Goal: Transaction & Acquisition: Download file/media

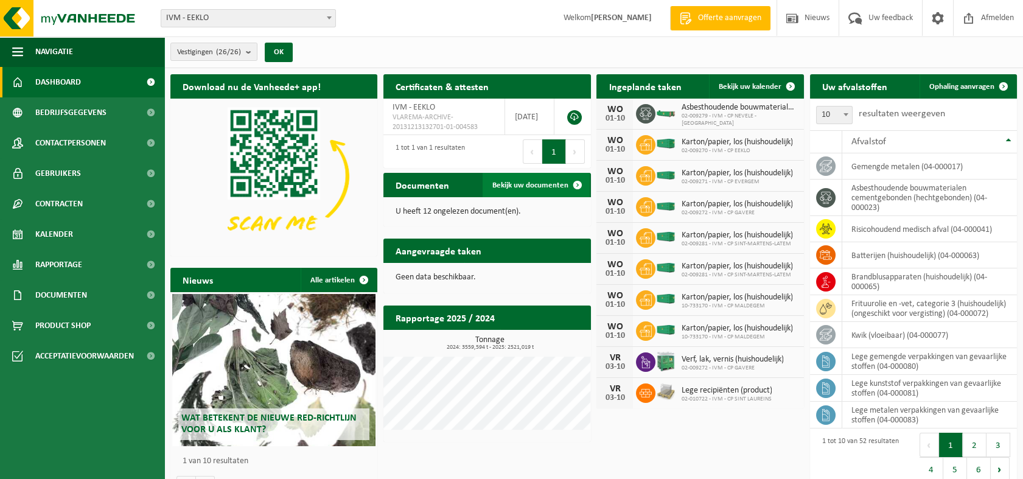
click at [524, 184] on span "Bekijk uw documenten" at bounding box center [530, 185] width 76 height 8
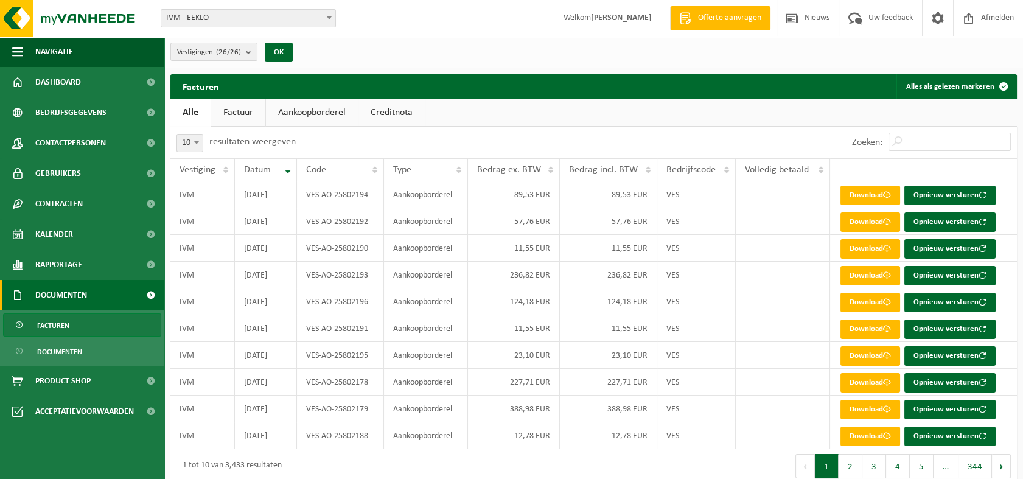
click at [252, 110] on link "Factuur" at bounding box center [238, 113] width 54 height 28
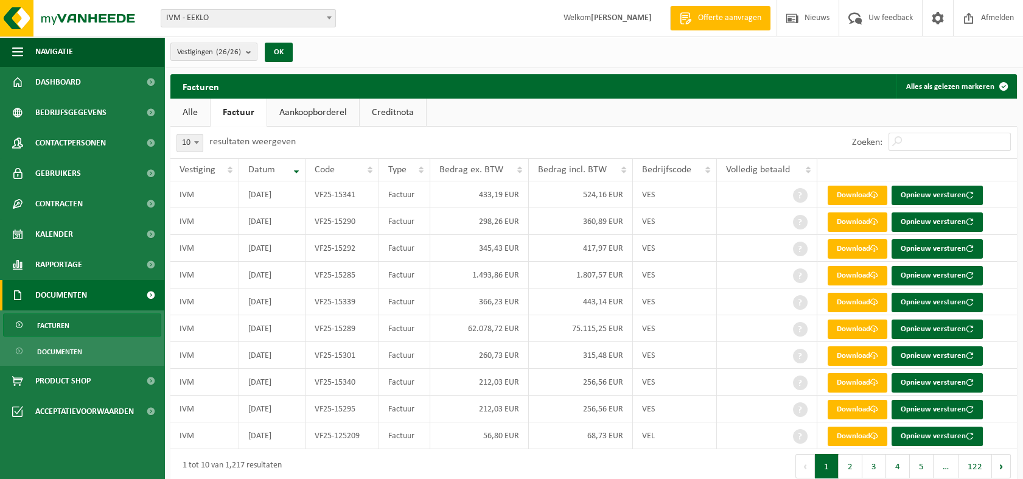
drag, startPoint x: 295, startPoint y: 119, endPoint x: 351, endPoint y: 114, distance: 56.2
click at [296, 119] on link "Aankoopborderel" at bounding box center [313, 113] width 92 height 28
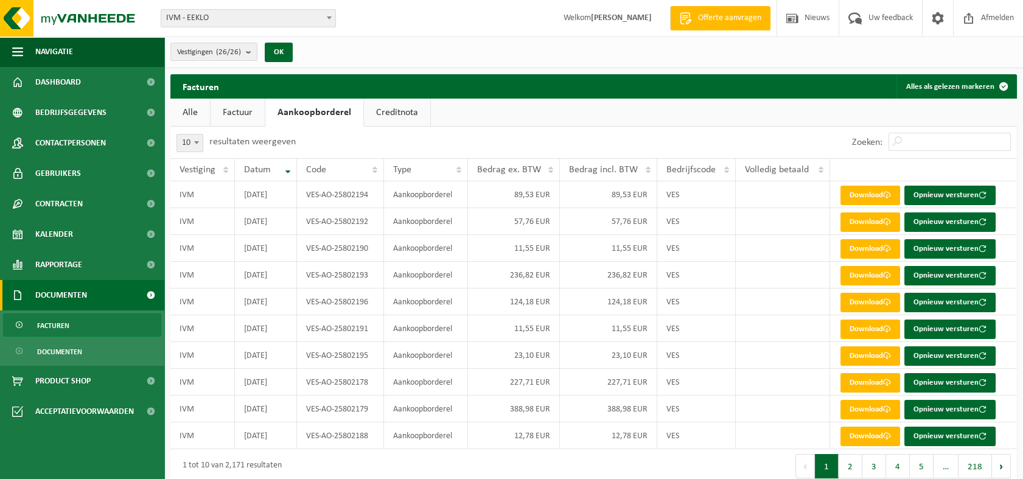
click at [385, 113] on link "Creditnota" at bounding box center [397, 113] width 66 height 28
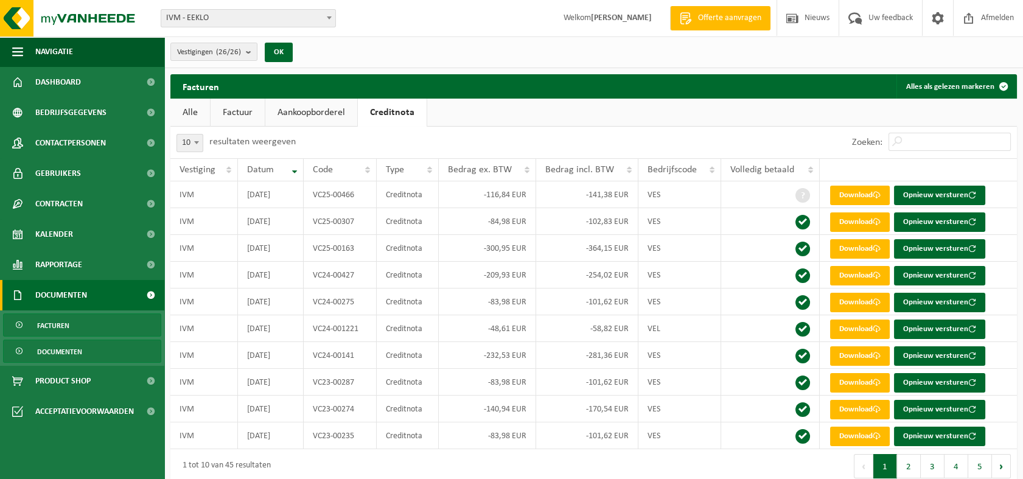
click at [62, 351] on span "Documenten" at bounding box center [59, 351] width 45 height 23
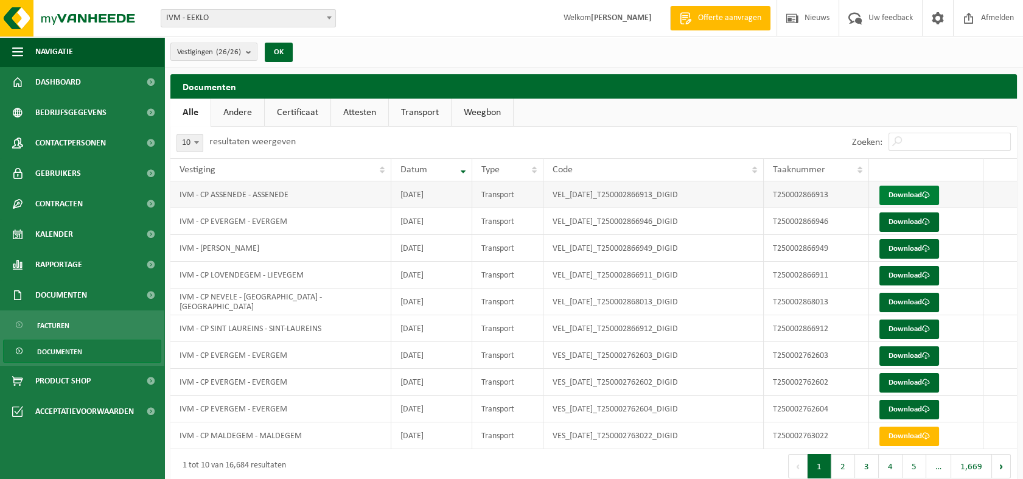
click at [915, 192] on link "Download" at bounding box center [910, 195] width 60 height 19
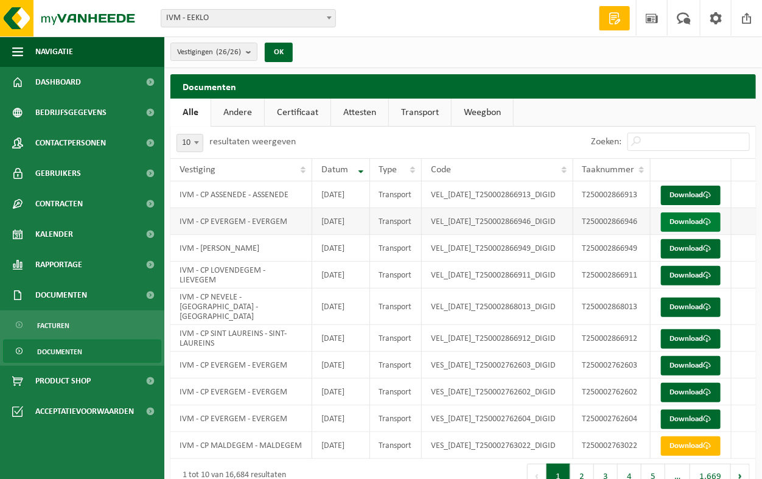
click at [698, 232] on link "Download" at bounding box center [691, 221] width 60 height 19
click at [693, 259] on link "Download" at bounding box center [691, 248] width 60 height 19
click at [699, 286] on link "Download" at bounding box center [691, 275] width 60 height 19
click at [703, 317] on link "Download" at bounding box center [691, 307] width 60 height 19
click at [687, 349] on link "Download" at bounding box center [691, 338] width 60 height 19
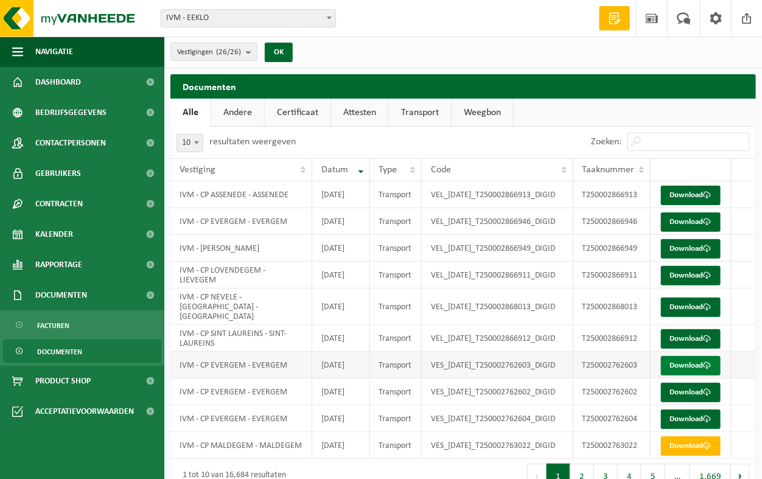
click at [692, 376] on link "Download" at bounding box center [691, 365] width 60 height 19
click at [696, 402] on link "Download" at bounding box center [691, 392] width 60 height 19
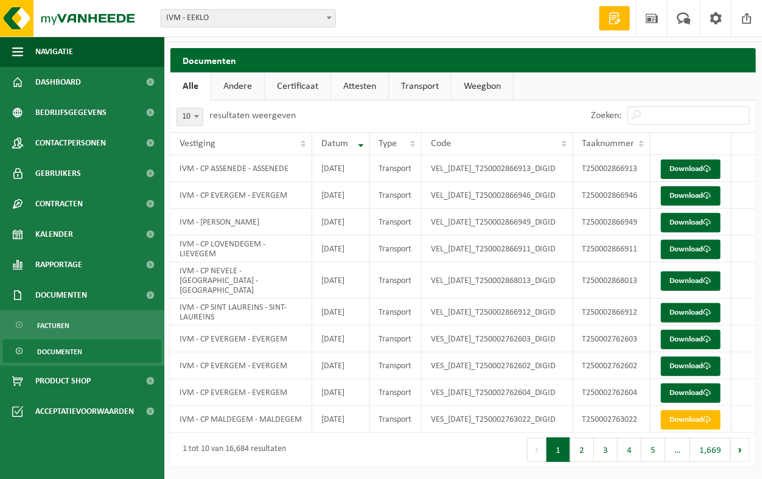
scroll to position [107, 0]
click at [698, 384] on link "Download" at bounding box center [691, 393] width 60 height 19
click at [584, 455] on button "2" at bounding box center [582, 450] width 24 height 24
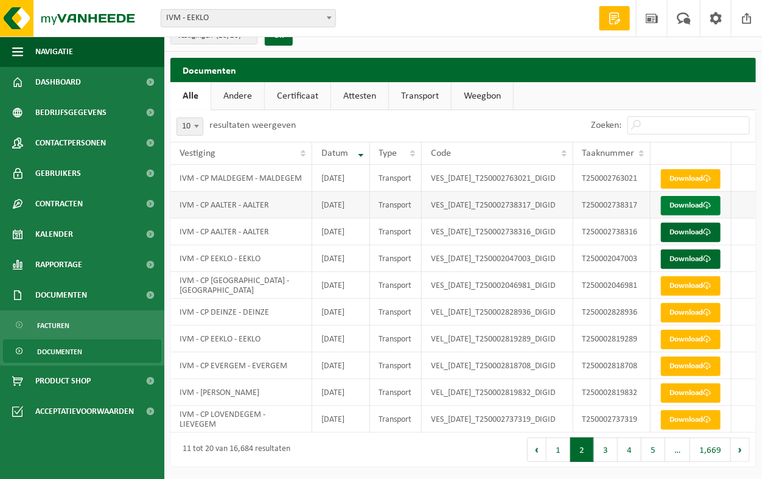
click at [693, 196] on link "Download" at bounding box center [691, 205] width 60 height 19
click at [701, 223] on link "Download" at bounding box center [691, 232] width 60 height 19
click at [701, 250] on link "Download" at bounding box center [691, 259] width 60 height 19
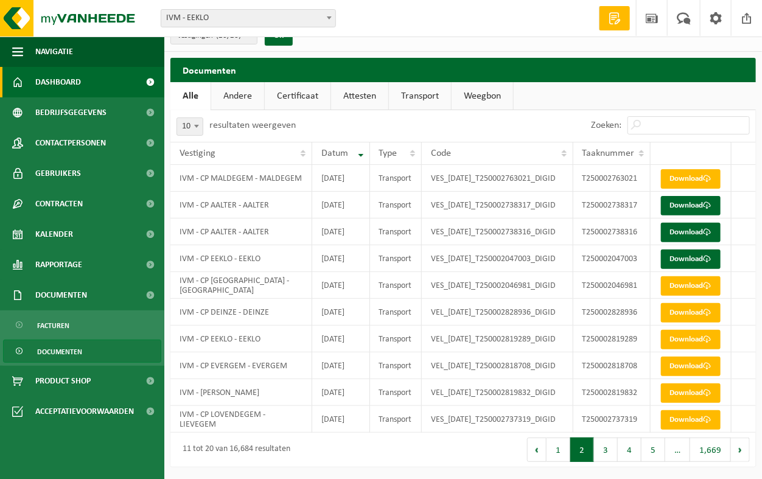
click at [38, 84] on span "Dashboard" at bounding box center [58, 82] width 46 height 30
